Goal: Task Accomplishment & Management: Manage account settings

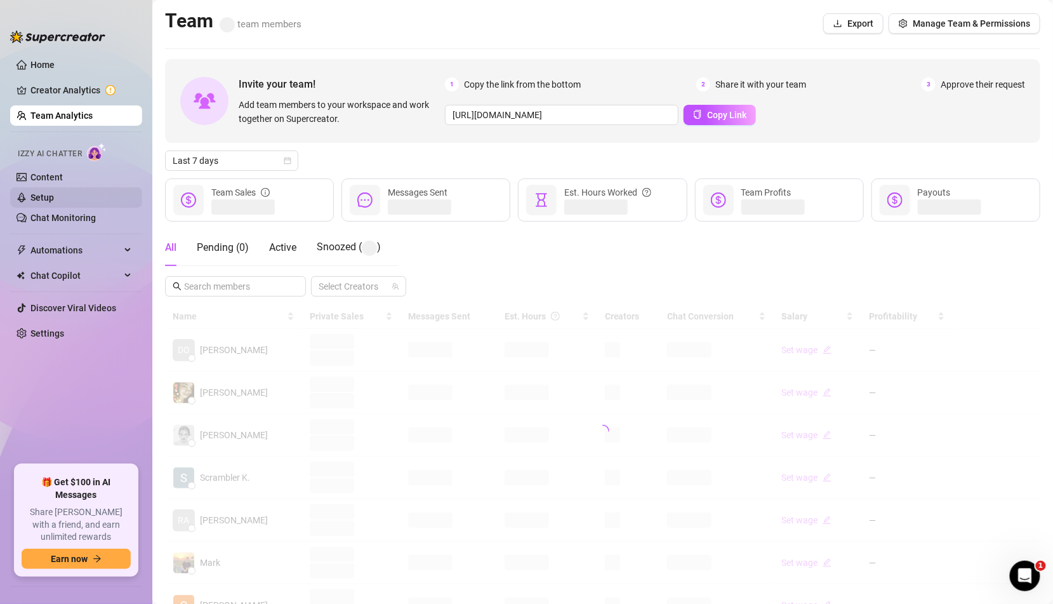
click at [49, 203] on link "Setup" at bounding box center [41, 197] width 23 height 10
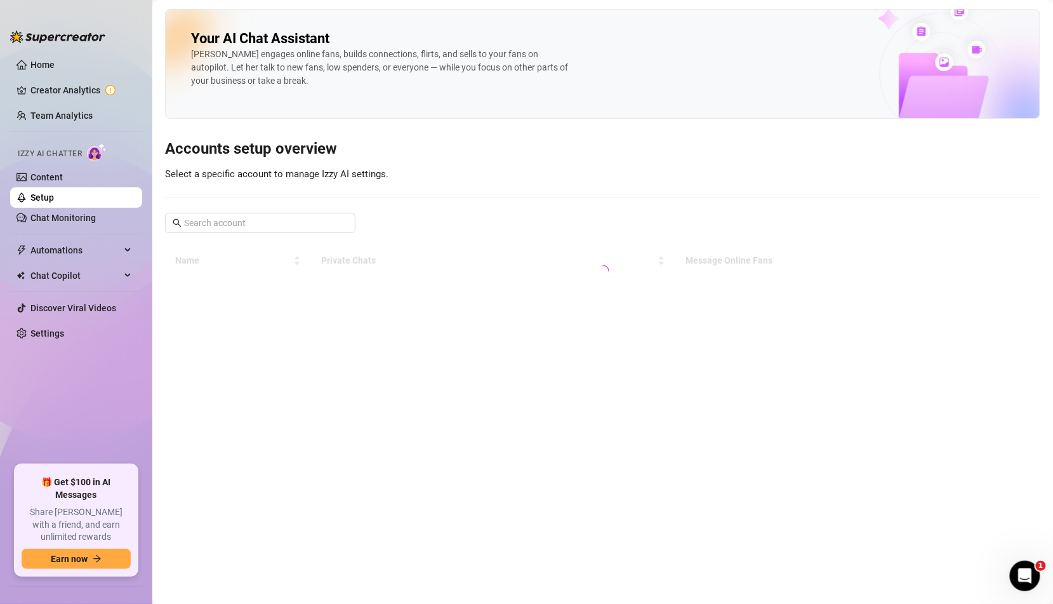
click at [209, 232] on div "Your AI Chat Assistant [PERSON_NAME] engages online fans, builds connections, f…" at bounding box center [602, 154] width 875 height 290
click at [230, 224] on input "text" at bounding box center [261, 223] width 154 height 14
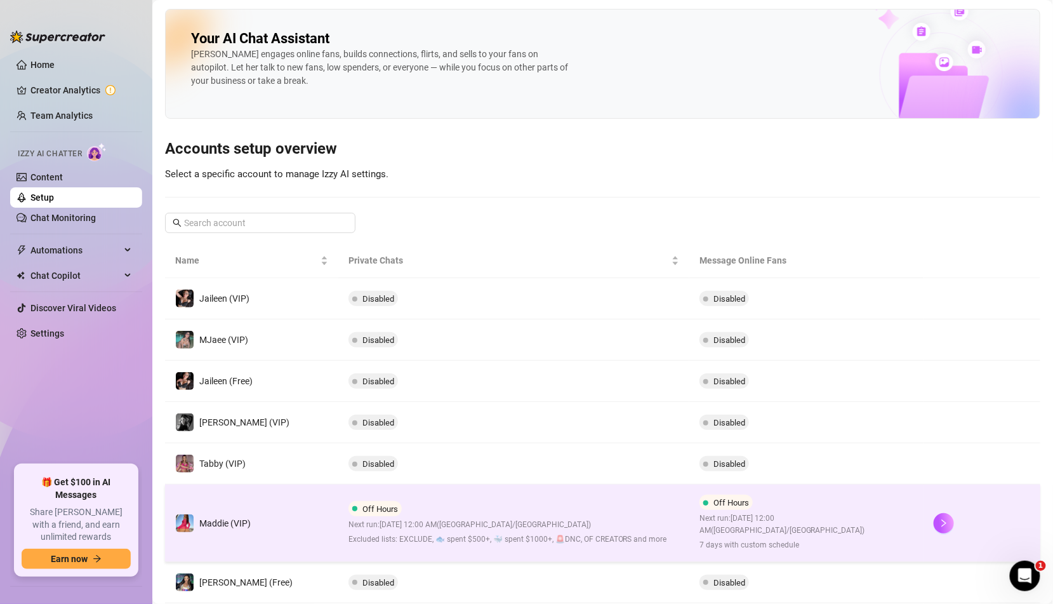
click at [526, 519] on span "Next run: [DATE] 12:00 AM ( [GEOGRAPHIC_DATA]/[GEOGRAPHIC_DATA] )" at bounding box center [508, 525] width 319 height 12
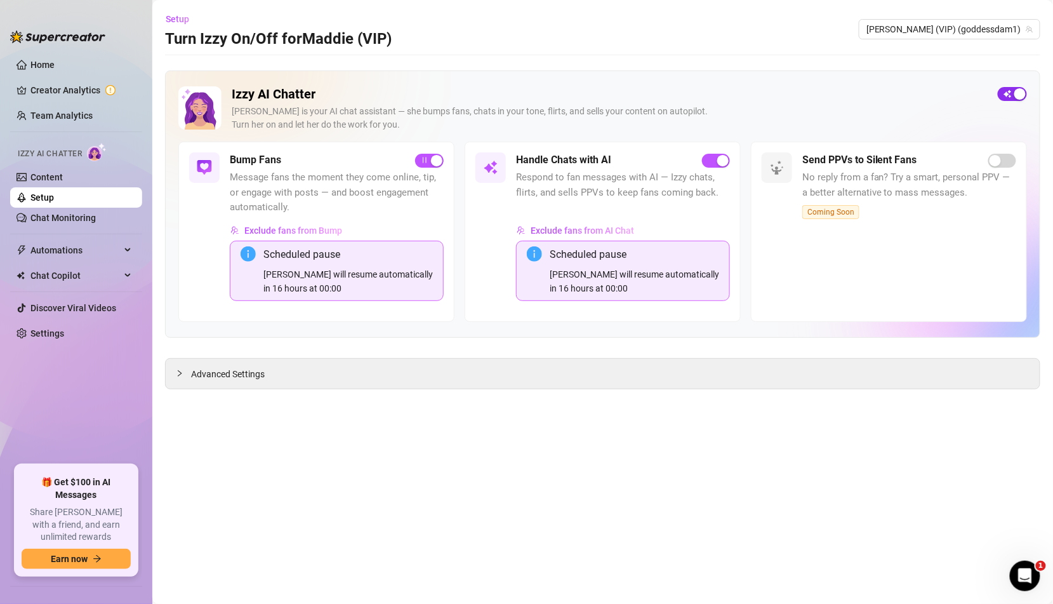
click at [1014, 91] on button "button" at bounding box center [1012, 94] width 29 height 14
click at [54, 201] on link "Setup" at bounding box center [41, 197] width 23 height 10
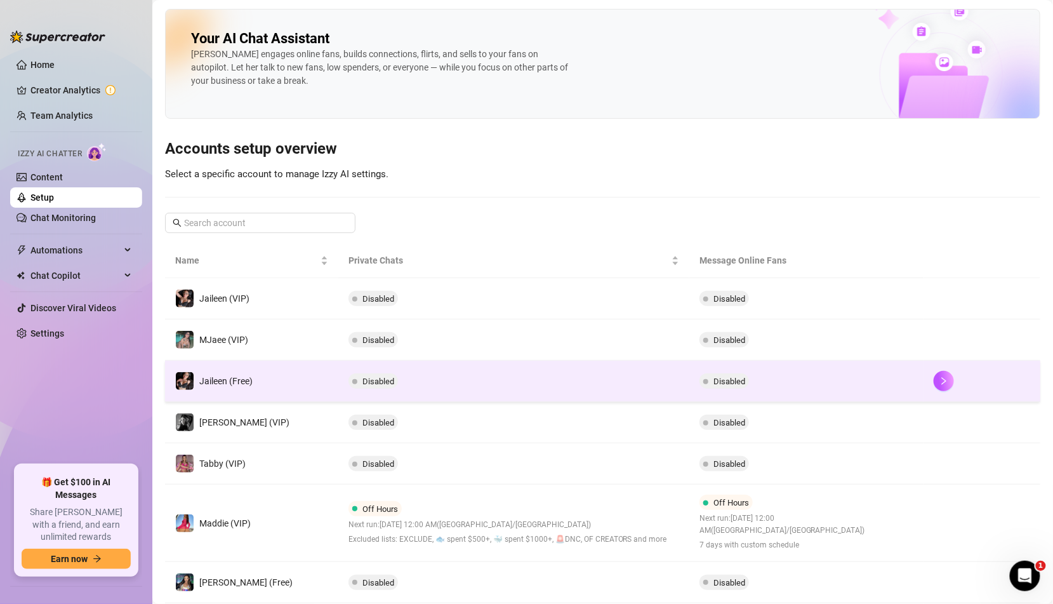
scroll to position [180, 0]
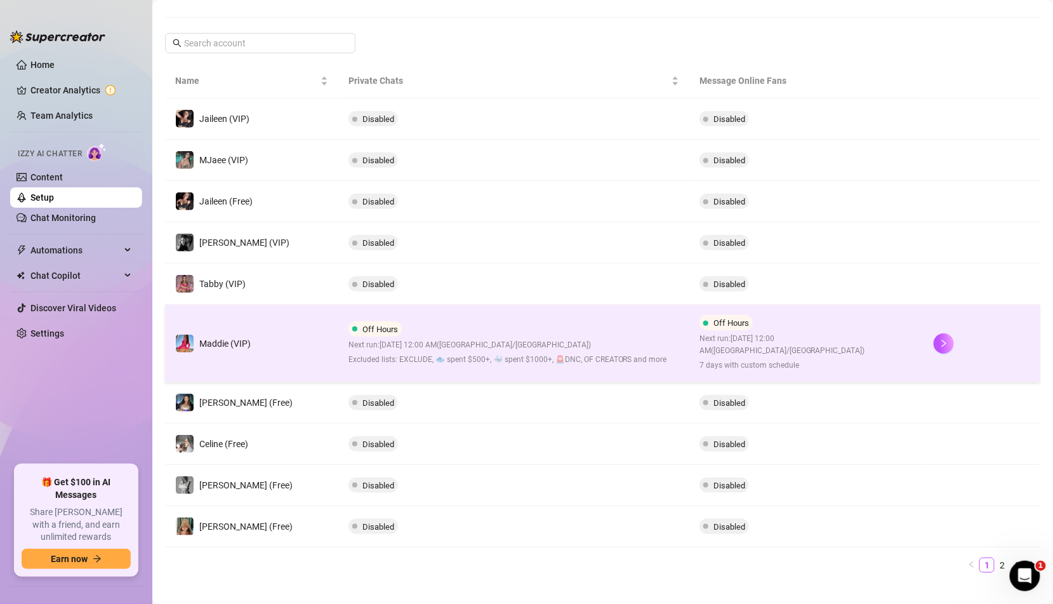
click at [627, 354] on span "Excluded lists: EXCLUDE, 🐟 spent $500+, 🐳 spent $1000+, 🚨DNC, OF CREATORS and m…" at bounding box center [508, 360] width 319 height 12
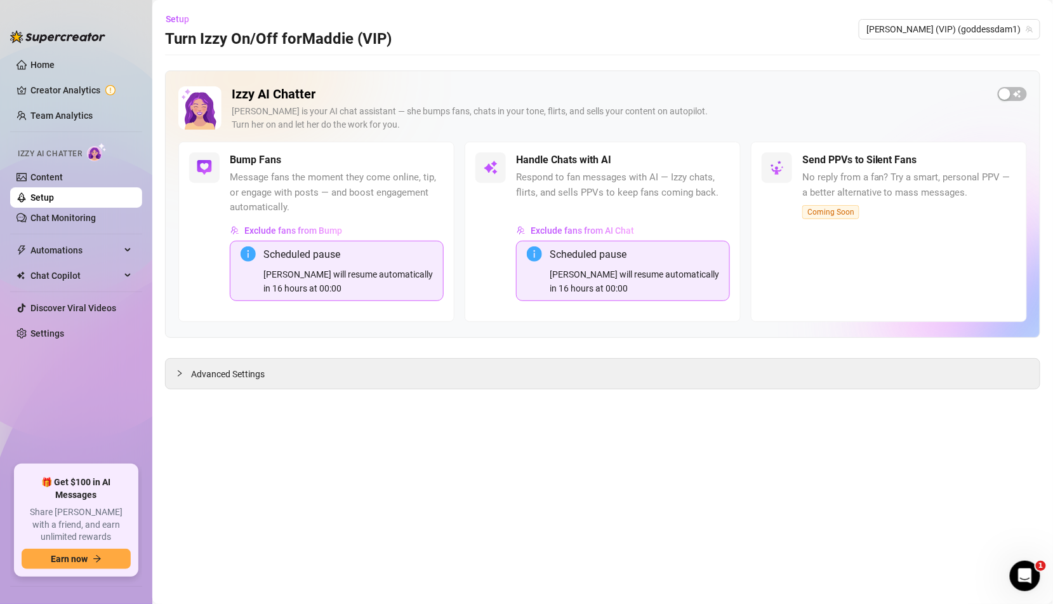
click at [54, 198] on link "Setup" at bounding box center [41, 197] width 23 height 10
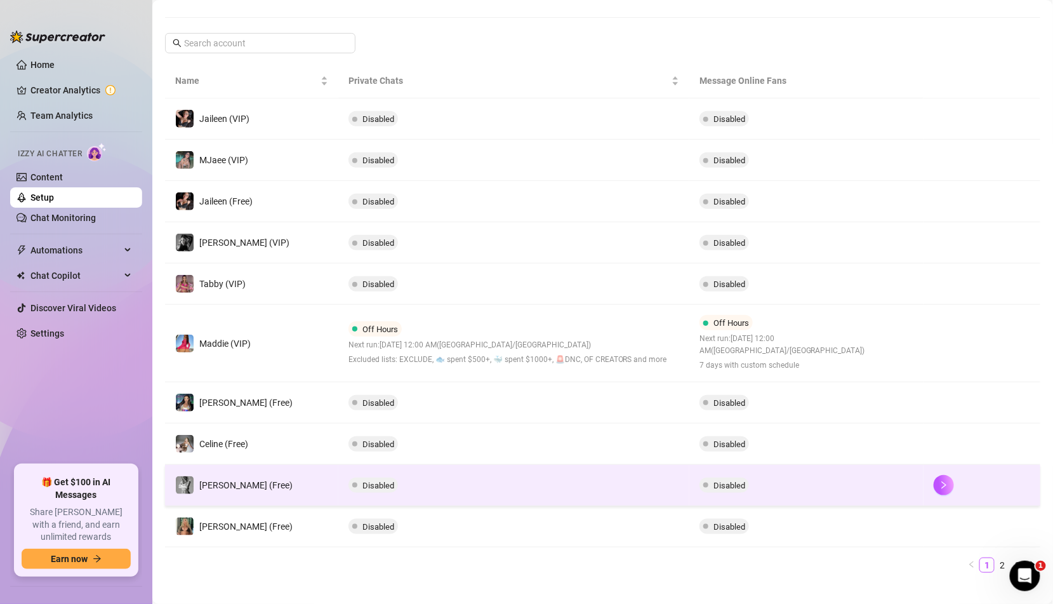
scroll to position [156, 0]
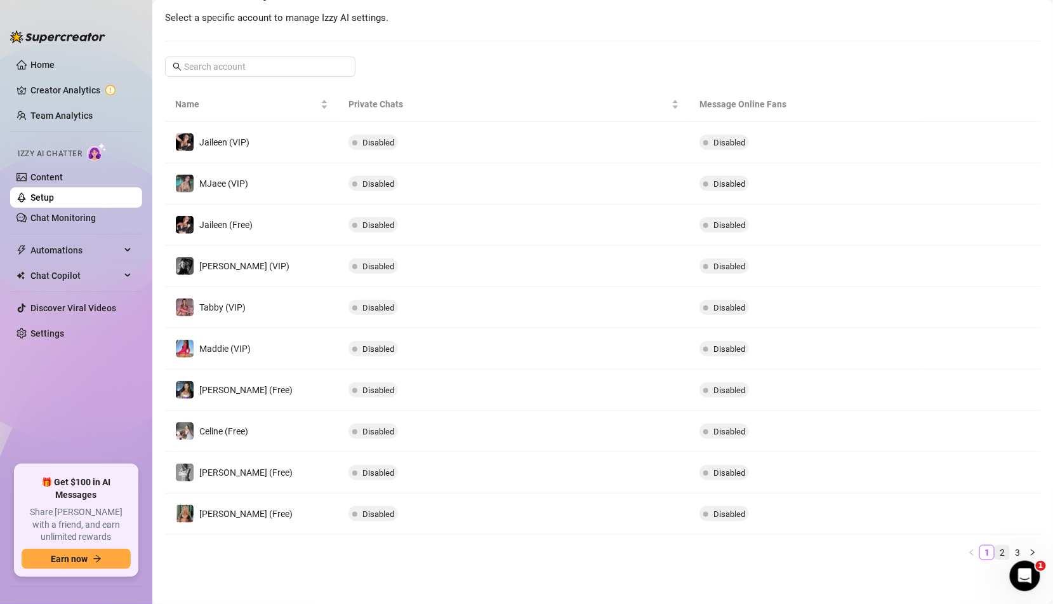
click at [1007, 551] on link "2" at bounding box center [1002, 552] width 14 height 14
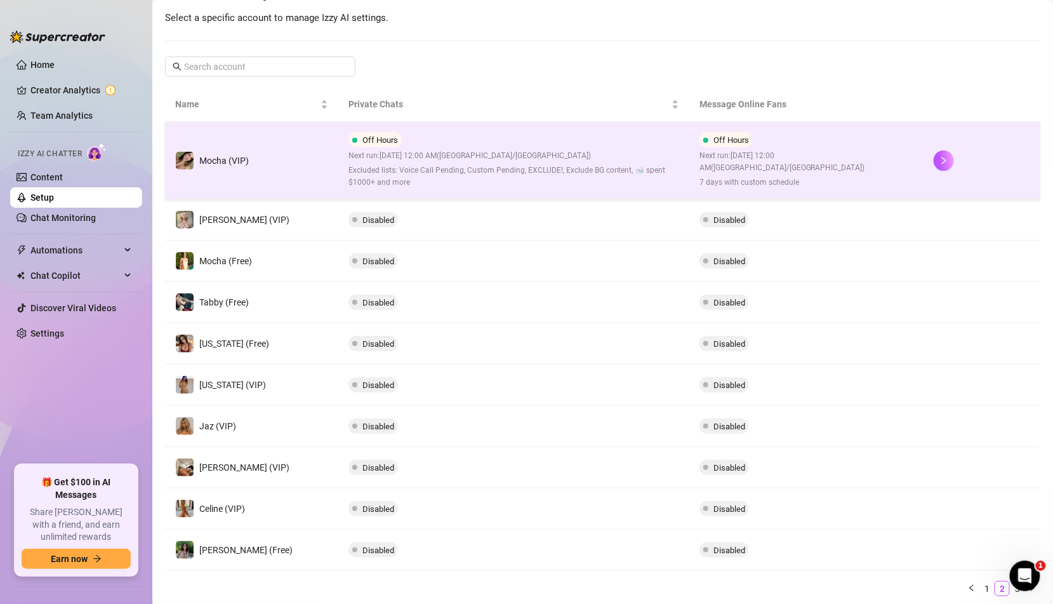
click at [747, 164] on span "Next run: [DATE] 12:00 AM ( [GEOGRAPHIC_DATA]/[GEOGRAPHIC_DATA] )" at bounding box center [807, 162] width 214 height 24
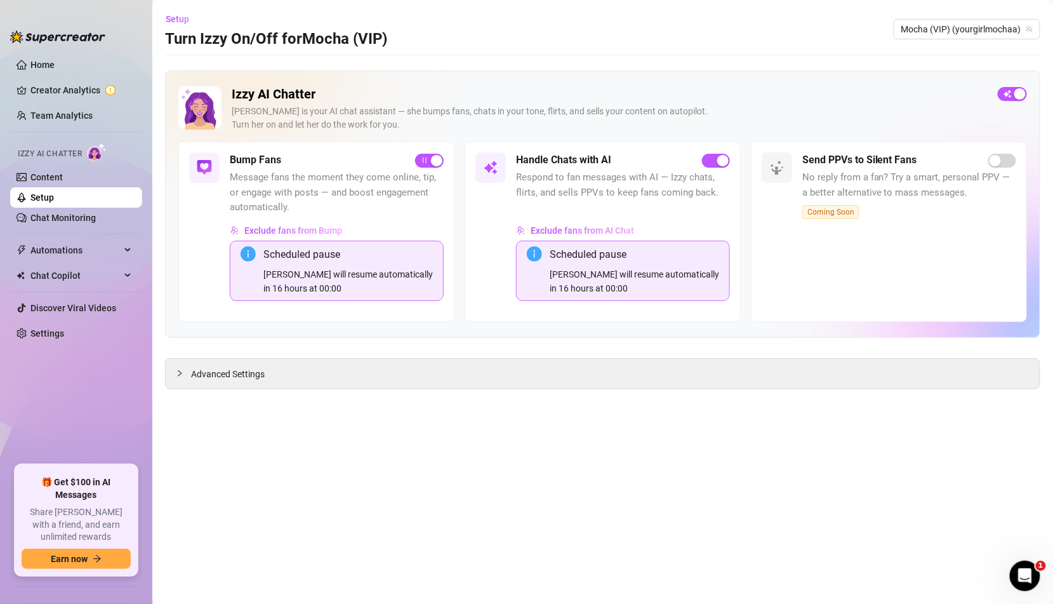
click at [1020, 95] on div "button" at bounding box center [1019, 93] width 11 height 11
click at [54, 197] on link "Setup" at bounding box center [41, 197] width 23 height 10
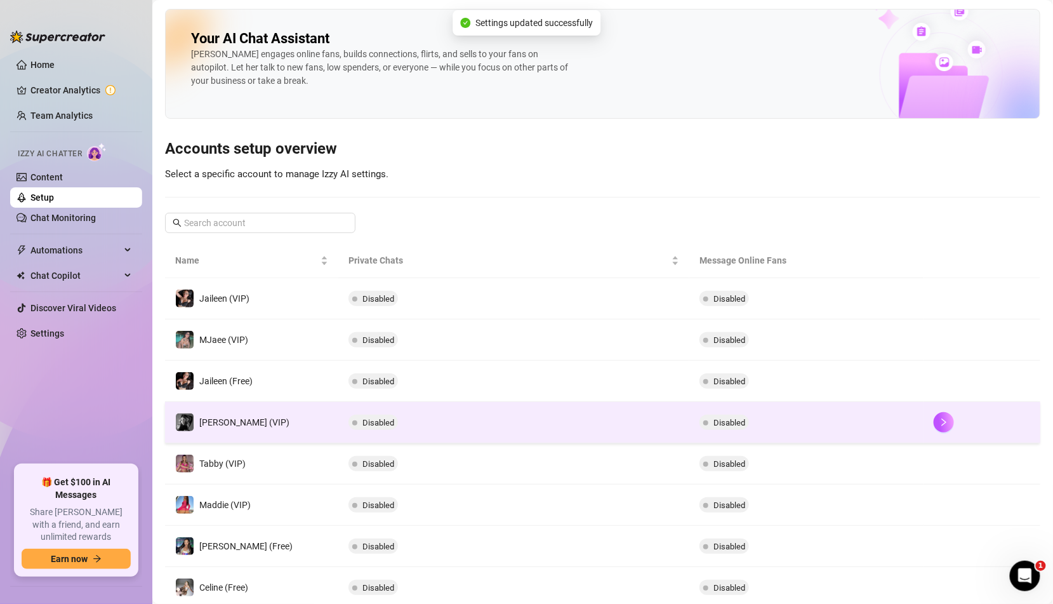
scroll to position [156, 0]
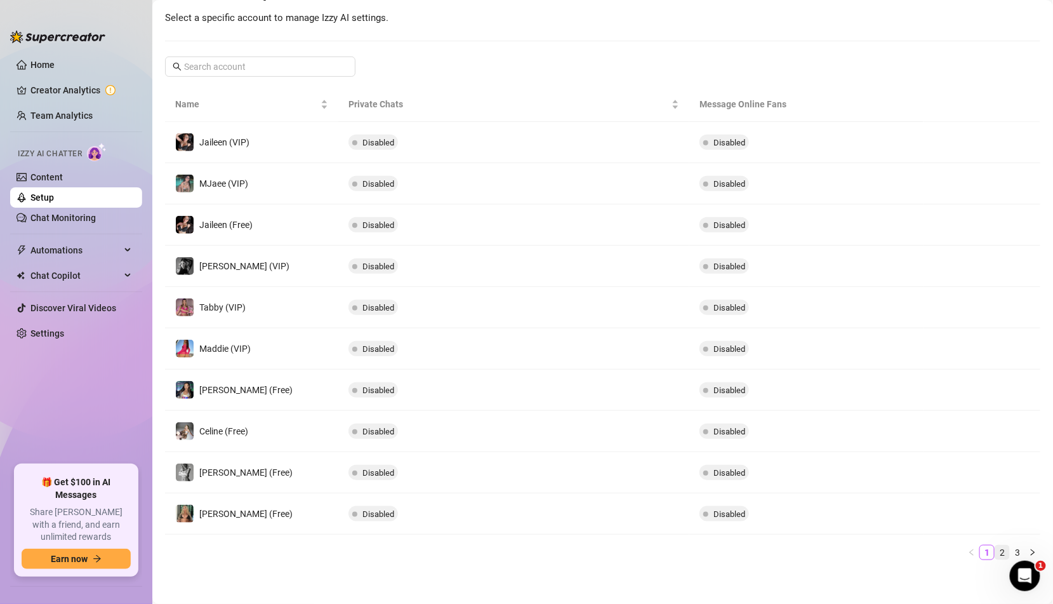
click at [1001, 555] on li "2" at bounding box center [1002, 552] width 15 height 15
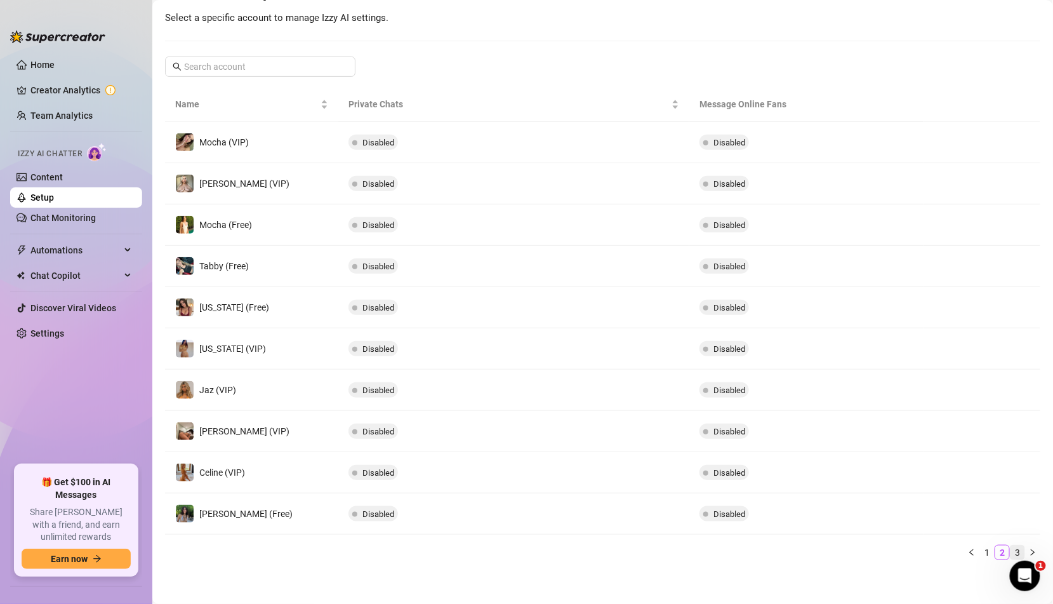
click at [1014, 547] on link "3" at bounding box center [1018, 552] width 14 height 14
